Goal: Find specific page/section: Find specific page/section

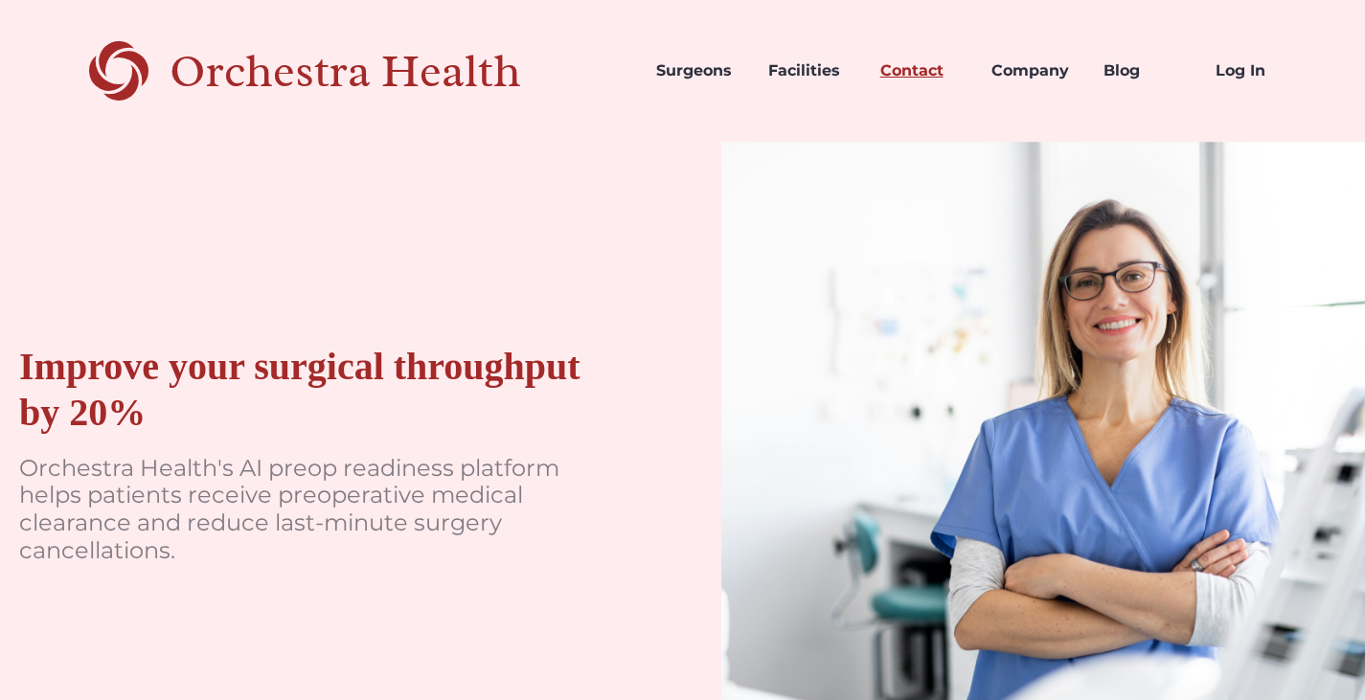
click at [912, 77] on link "Contact" at bounding box center [921, 70] width 112 height 65
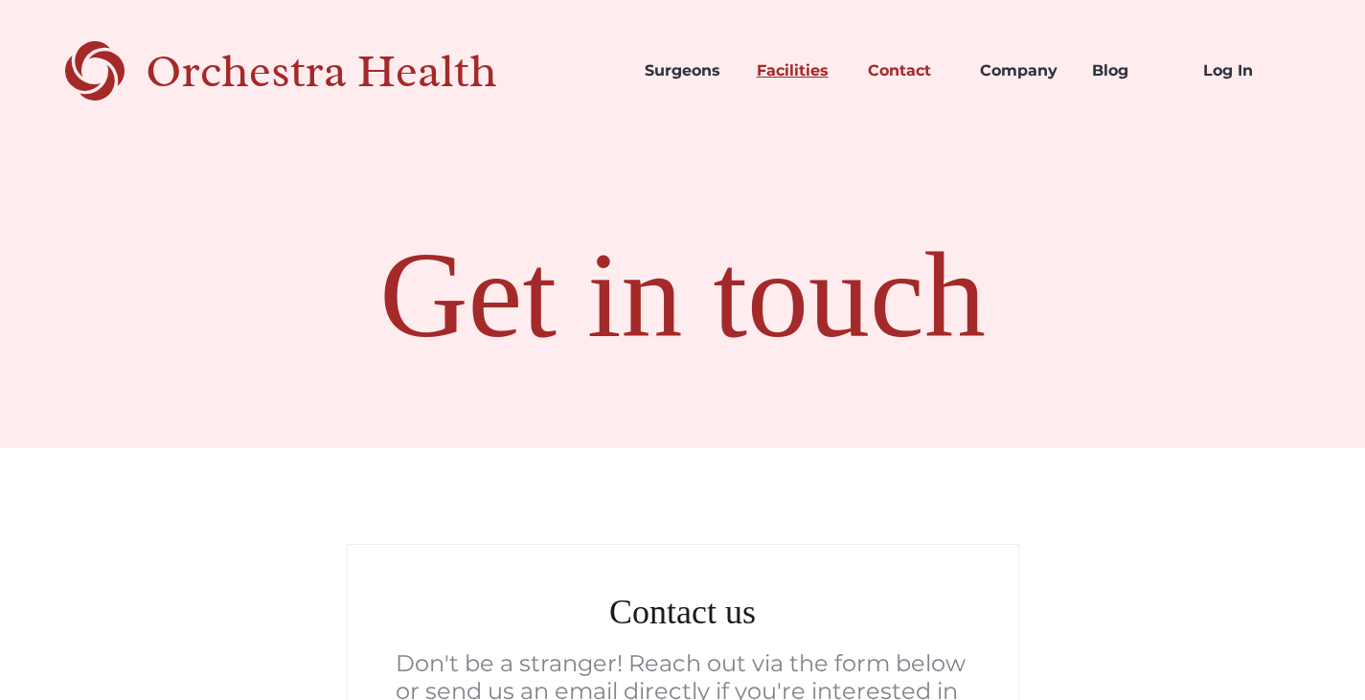
click at [756, 66] on link "Facilities" at bounding box center [798, 70] width 112 height 65
